Goal: Transaction & Acquisition: Obtain resource

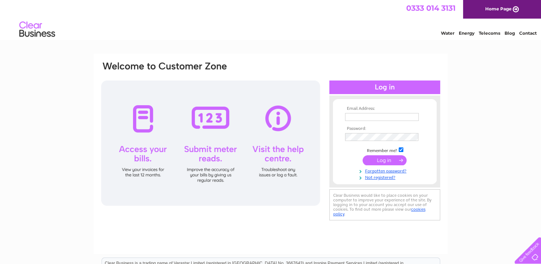
click at [357, 119] on input "text" at bounding box center [382, 117] width 74 height 8
type input "[EMAIL_ADDRESS][DOMAIN_NAME]"
click at [373, 180] on link "Not registered?" at bounding box center [385, 177] width 81 height 7
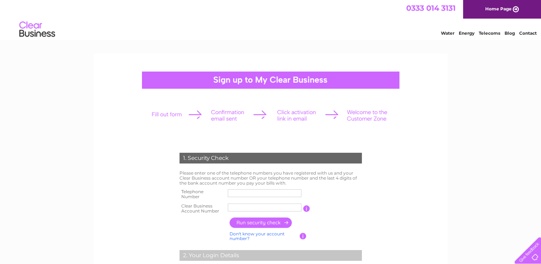
click at [245, 192] on input "text" at bounding box center [265, 193] width 74 height 8
type input "01208831686"
click at [232, 206] on input "text" at bounding box center [265, 208] width 74 height 8
type input "304664"
click at [247, 222] on input "button" at bounding box center [261, 223] width 63 height 10
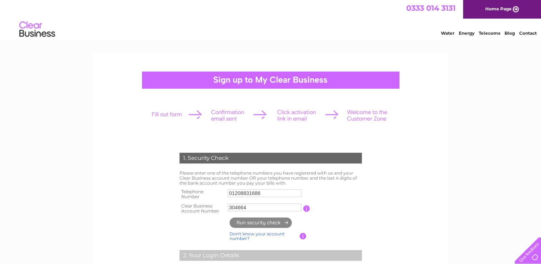
type input "ka*******@ma******"
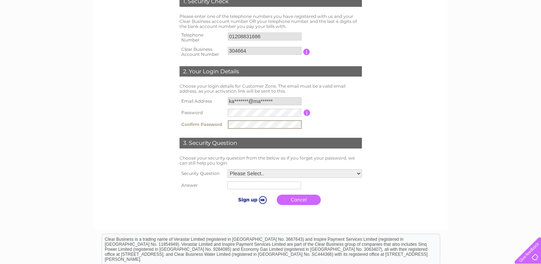
scroll to position [162, 0]
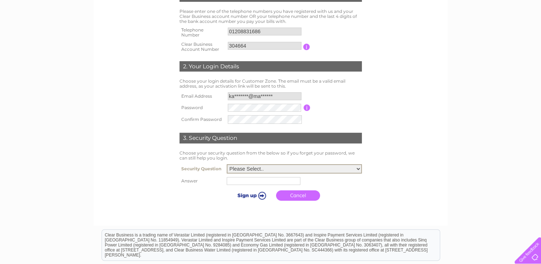
click at [358, 169] on select "Please Select.. In what town or city was your first job? In what town or city d…" at bounding box center [294, 168] width 135 height 9
select select "1"
click at [227, 163] on select "Please Select.. In what town or city was your first job? In what town or city d…" at bounding box center [294, 167] width 135 height 9
click at [246, 182] on input "text" at bounding box center [264, 180] width 74 height 8
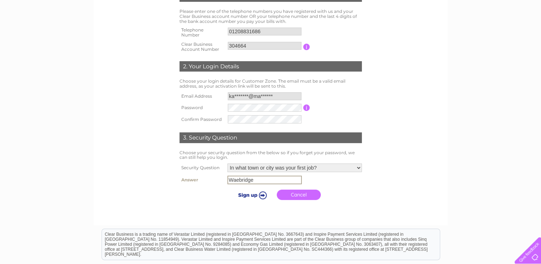
click at [234, 180] on input "Waebridge" at bounding box center [265, 180] width 74 height 9
click at [237, 180] on input "Waebridge" at bounding box center [265, 180] width 74 height 9
type input "Wadebridge"
click at [255, 196] on input "submit" at bounding box center [251, 194] width 44 height 10
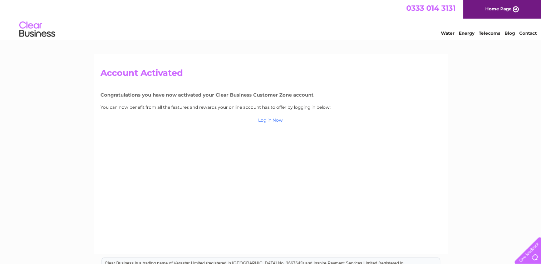
click at [275, 119] on link "Log in Now" at bounding box center [270, 119] width 25 height 5
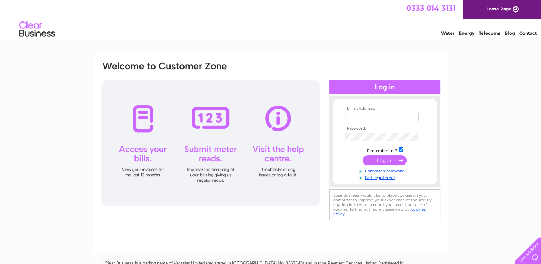
click at [352, 119] on input "text" at bounding box center [382, 117] width 74 height 8
type input "kayleaney@mail.com"
click at [363, 156] on input "submit" at bounding box center [385, 161] width 44 height 10
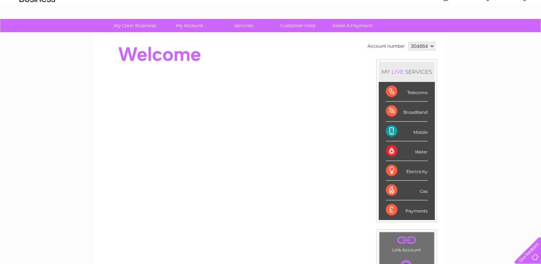
scroll to position [33, 0]
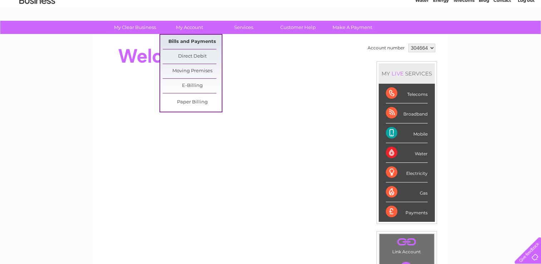
click at [185, 36] on link "Bills and Payments" at bounding box center [192, 42] width 59 height 14
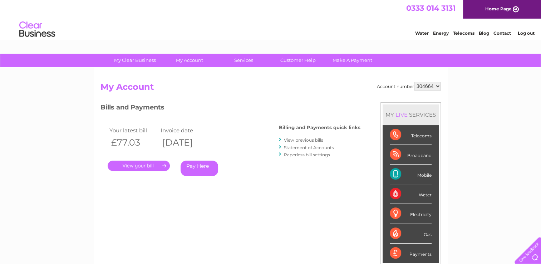
click at [149, 166] on link "." at bounding box center [139, 166] width 62 height 10
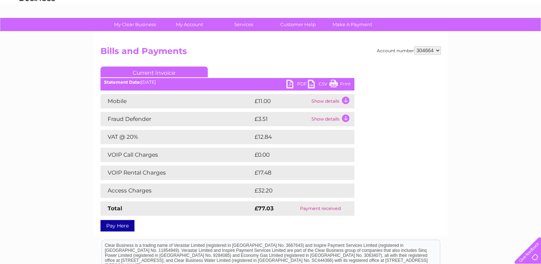
scroll to position [36, 0]
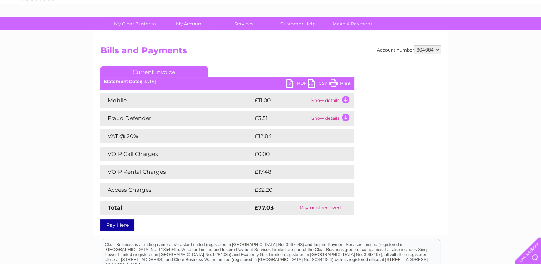
click at [343, 83] on link "Print" at bounding box center [339, 84] width 21 height 10
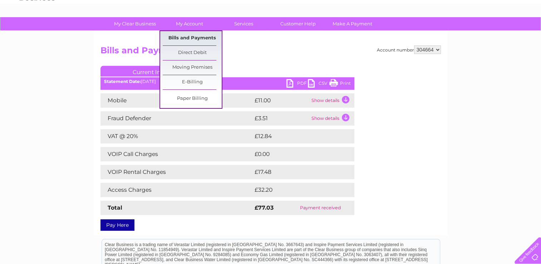
click at [186, 37] on link "Bills and Payments" at bounding box center [192, 38] width 59 height 14
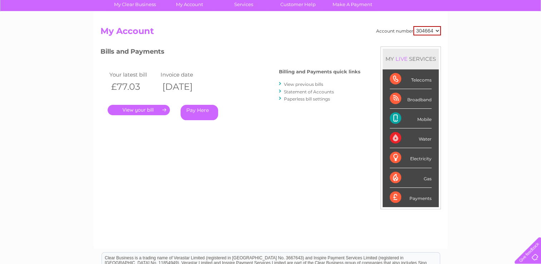
scroll to position [55, 0]
click at [305, 84] on link "View previous bills" at bounding box center [303, 84] width 39 height 5
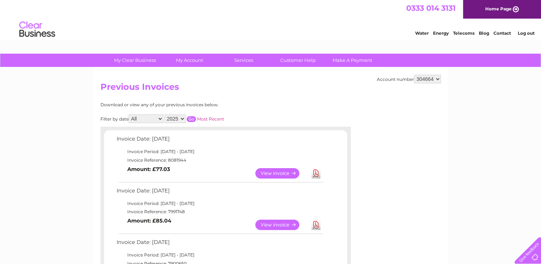
click at [282, 225] on link "View" at bounding box center [281, 225] width 53 height 10
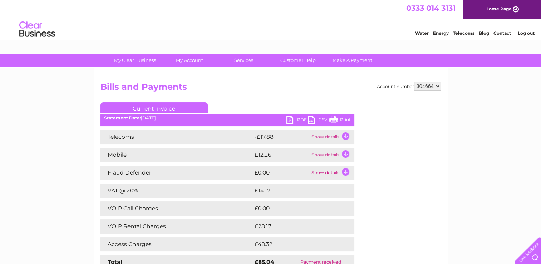
click at [345, 121] on link "Print" at bounding box center [339, 121] width 21 height 10
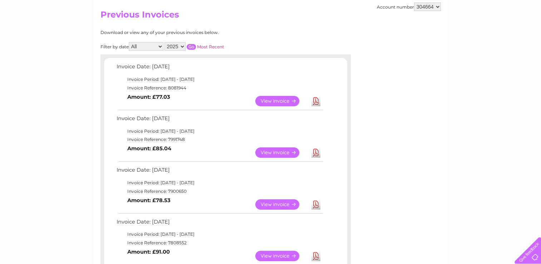
scroll to position [74, 0]
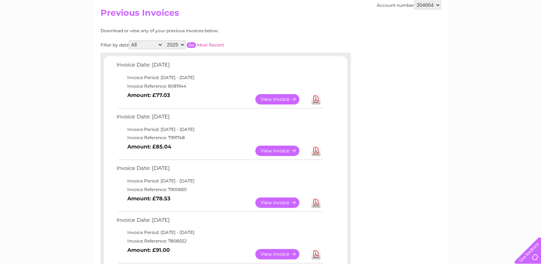
click at [276, 204] on link "View" at bounding box center [281, 202] width 53 height 10
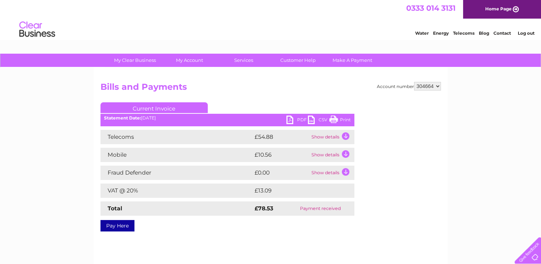
click at [346, 118] on link "Print" at bounding box center [339, 121] width 21 height 10
drag, startPoint x: 345, startPoint y: 119, endPoint x: 47, endPoint y: 223, distance: 315.3
click at [345, 119] on link "Print" at bounding box center [339, 121] width 21 height 10
